Goal: Information Seeking & Learning: Learn about a topic

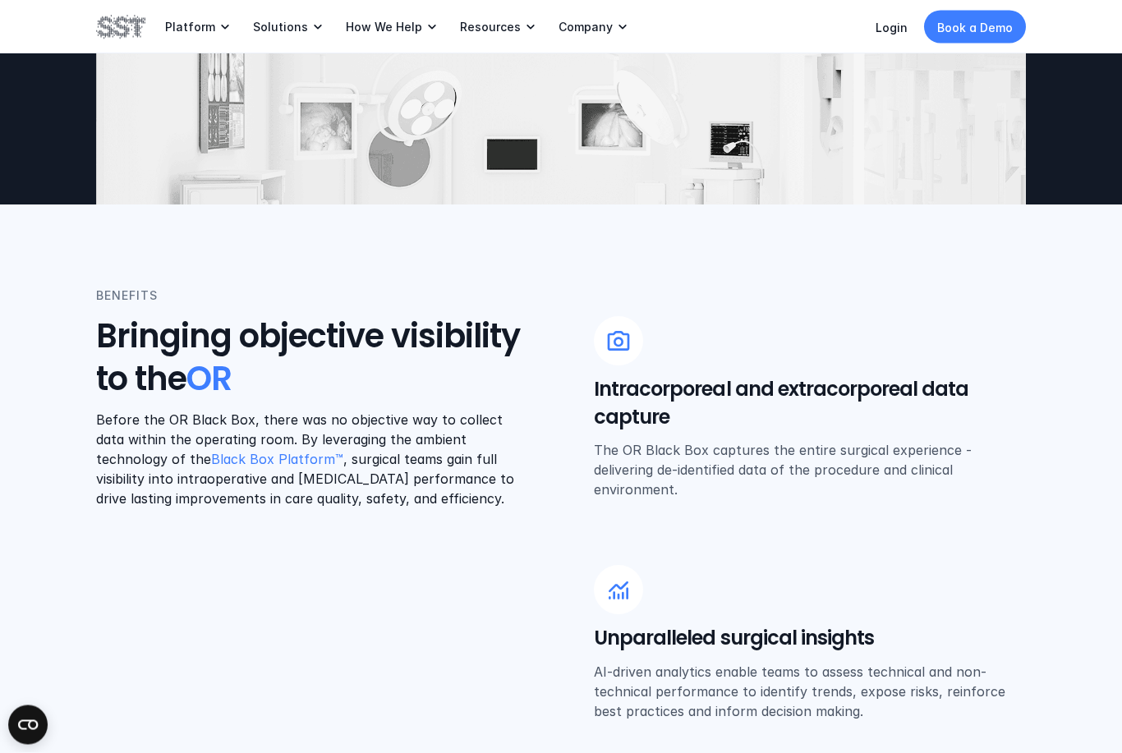
scroll to position [457, 0]
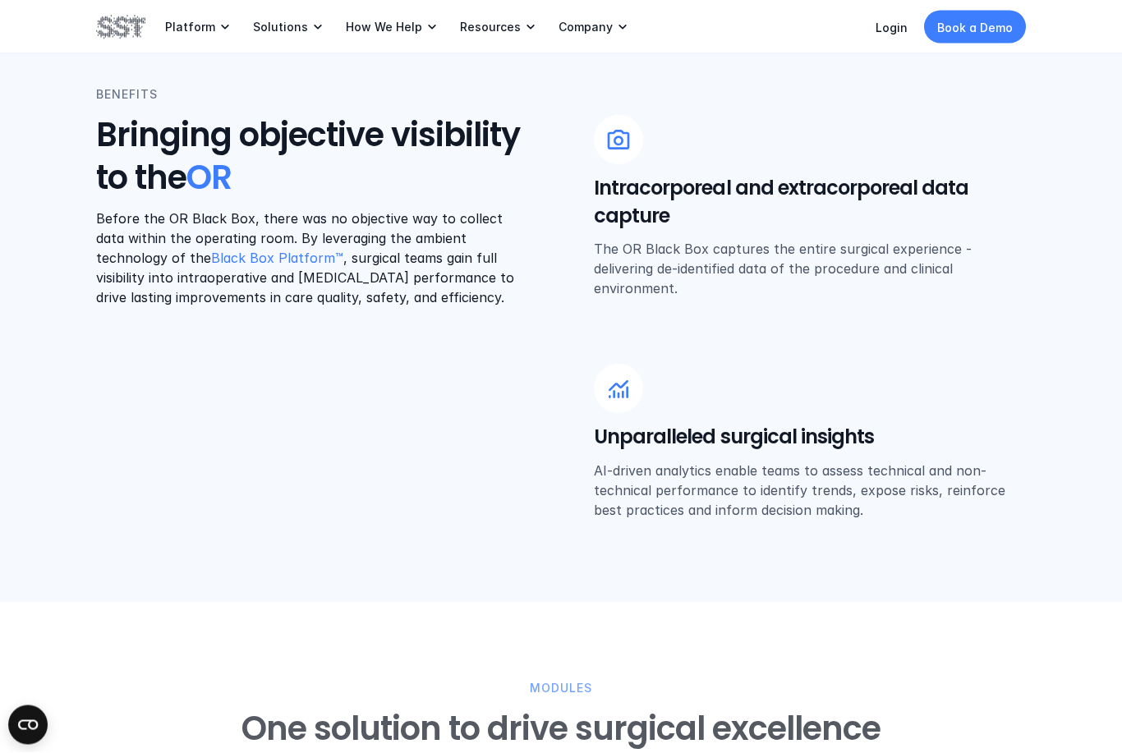
scroll to position [659, 0]
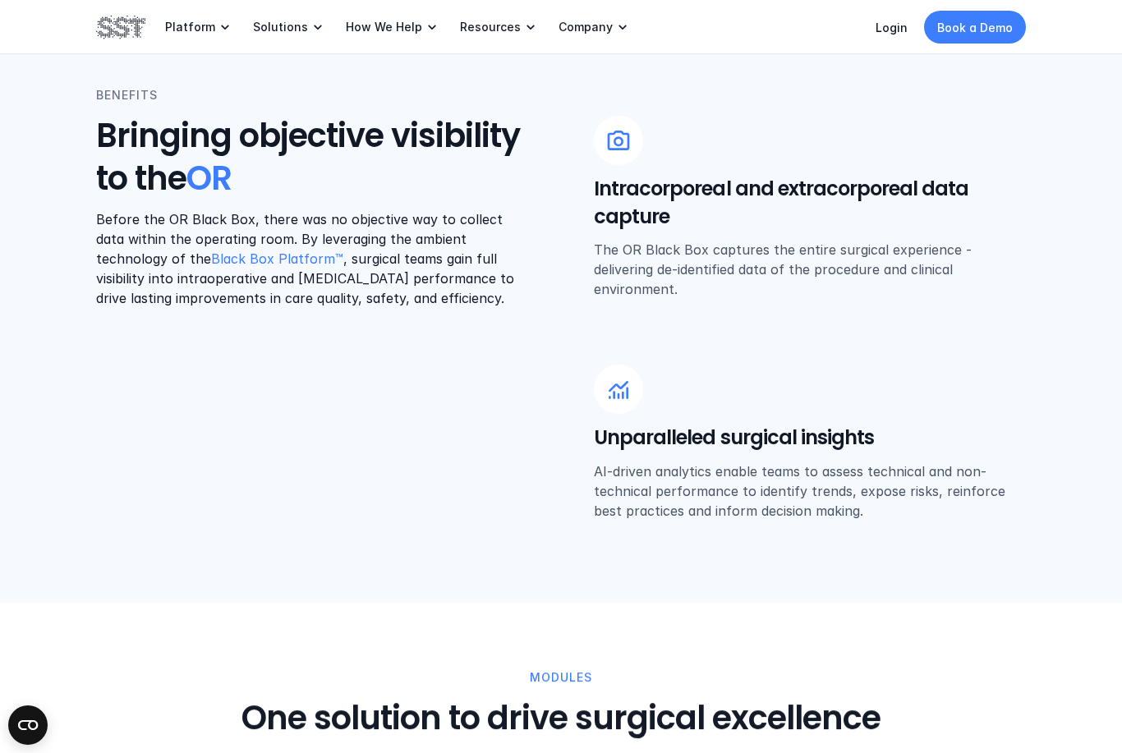
click at [640, 170] on div "Intracorporeal and extracorporeal data capture The OR Black Box captures the en…" at bounding box center [810, 207] width 432 height 183
click at [617, 191] on h5 "Intracorporeal and extracorporeal data capture" at bounding box center [810, 202] width 432 height 55
click at [614, 154] on div at bounding box center [618, 140] width 49 height 49
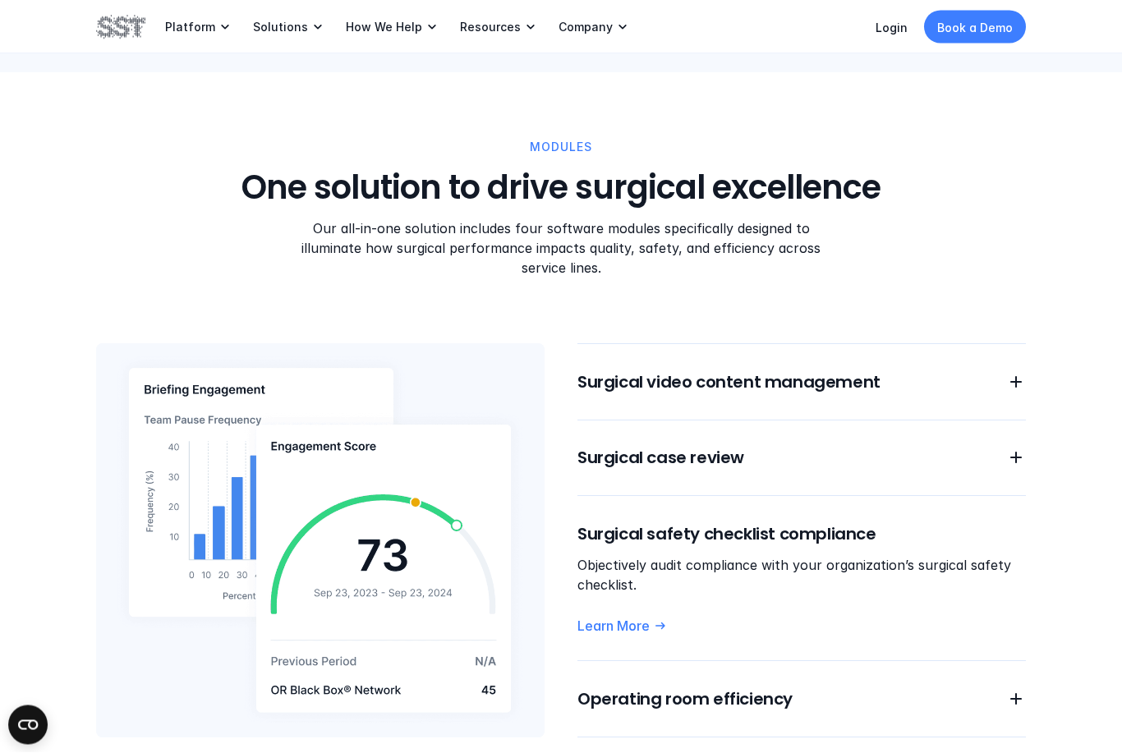
scroll to position [1189, 0]
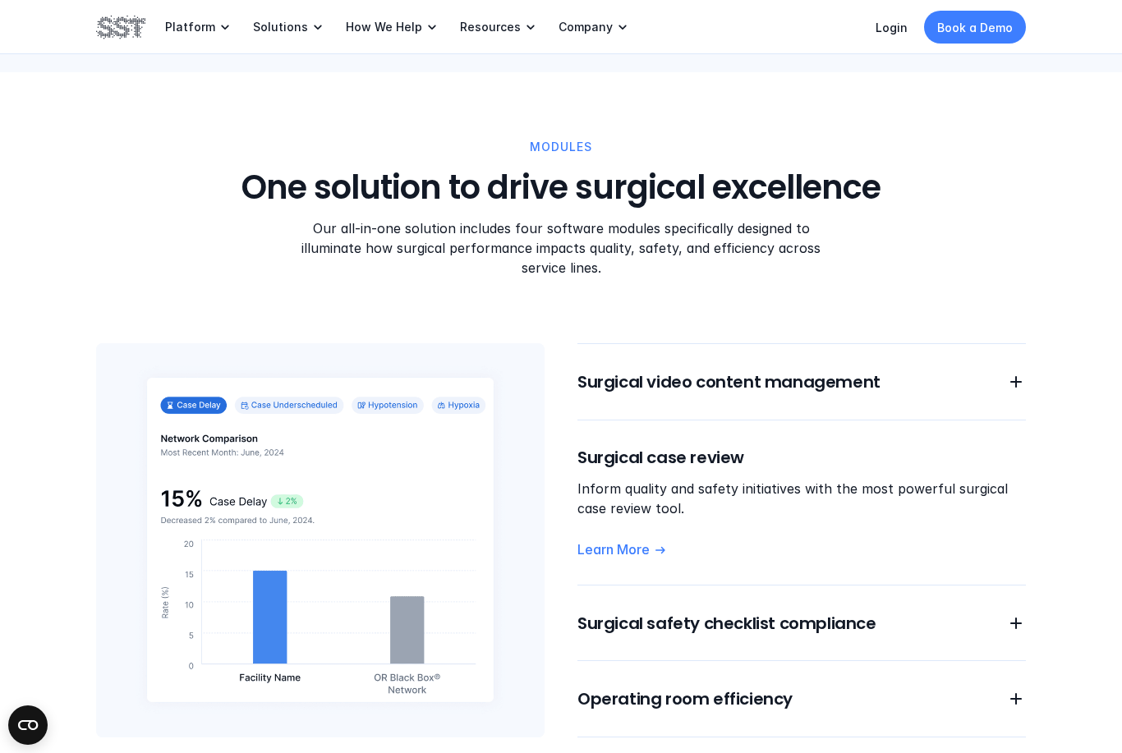
click at [1025, 446] on h6 "Surgical case review" at bounding box center [801, 457] width 448 height 23
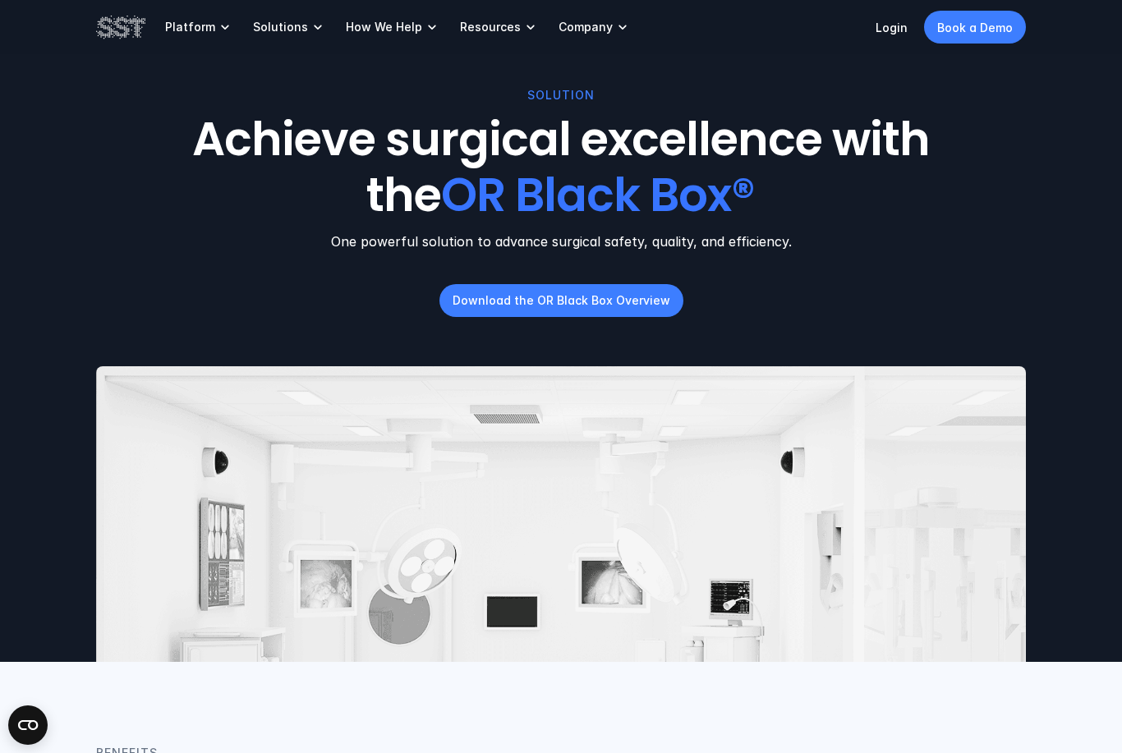
scroll to position [0, 0]
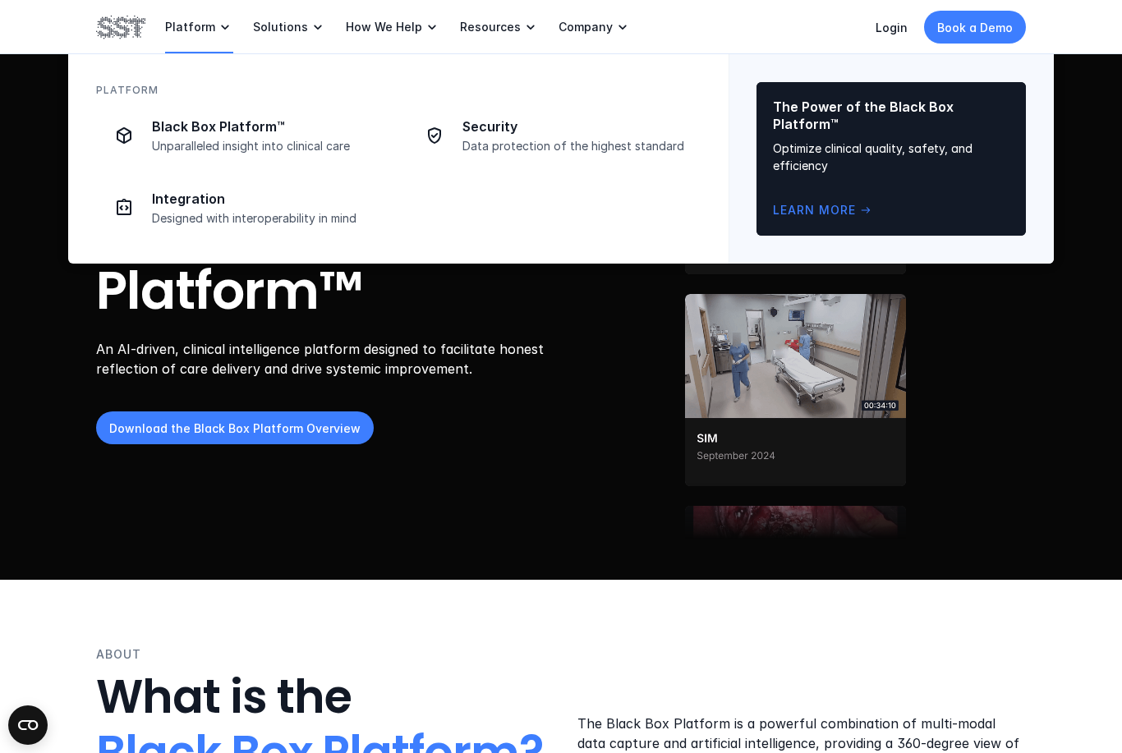
click at [237, 108] on link "Black Box Platform™ Unparalleled insight into clinical care" at bounding box center [243, 136] width 294 height 56
